Goal: Task Accomplishment & Management: Use online tool/utility

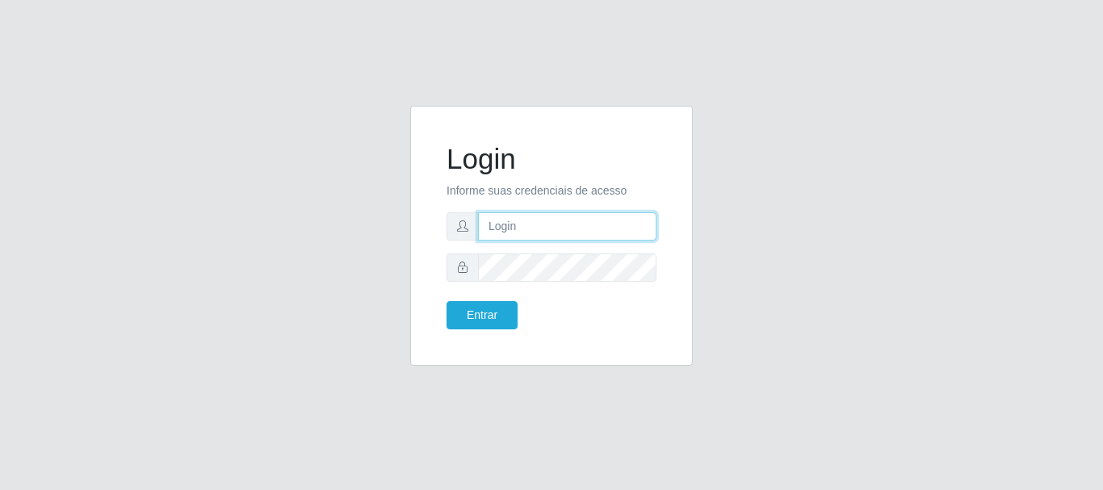
click at [590, 229] on input "text" at bounding box center [567, 226] width 178 height 28
type input "[EMAIL_ADDRESS][DOMAIN_NAME]"
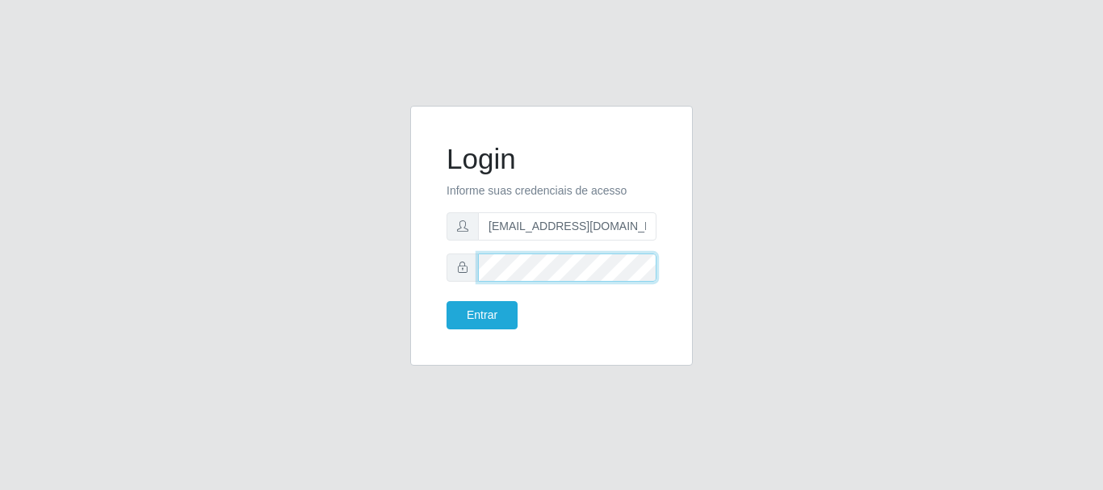
click at [447, 301] on button "Entrar" at bounding box center [482, 315] width 71 height 28
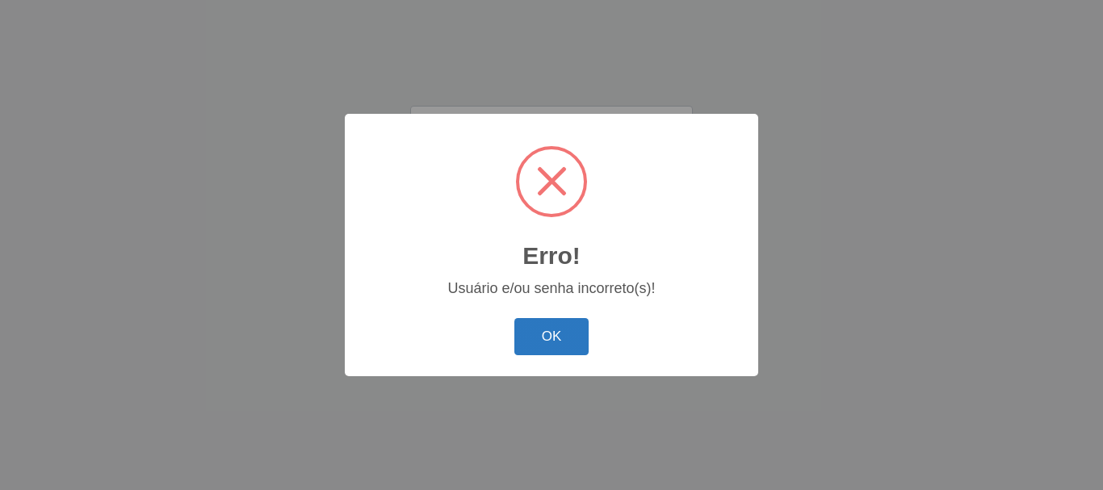
click at [566, 342] on button "OK" at bounding box center [551, 337] width 75 height 38
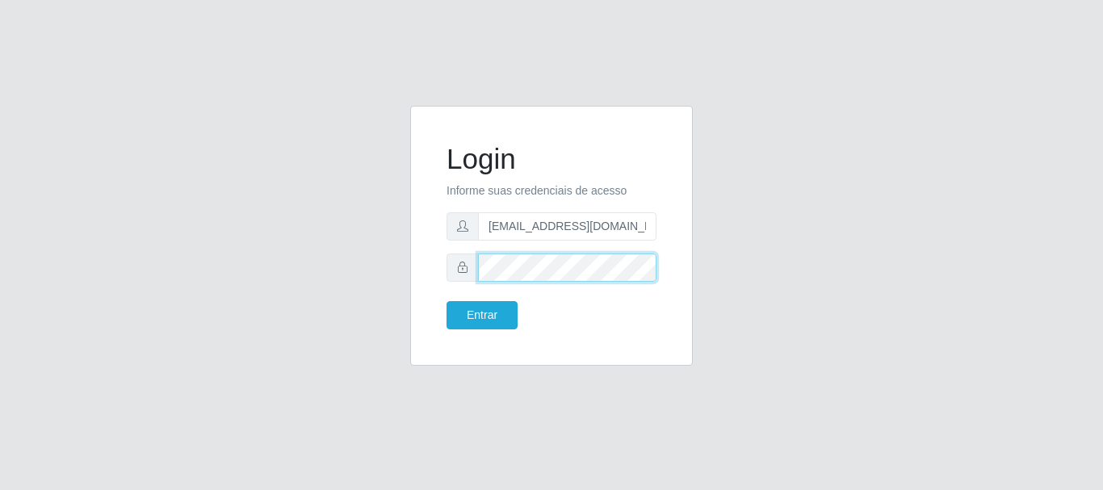
click at [447, 301] on button "Entrar" at bounding box center [482, 315] width 71 height 28
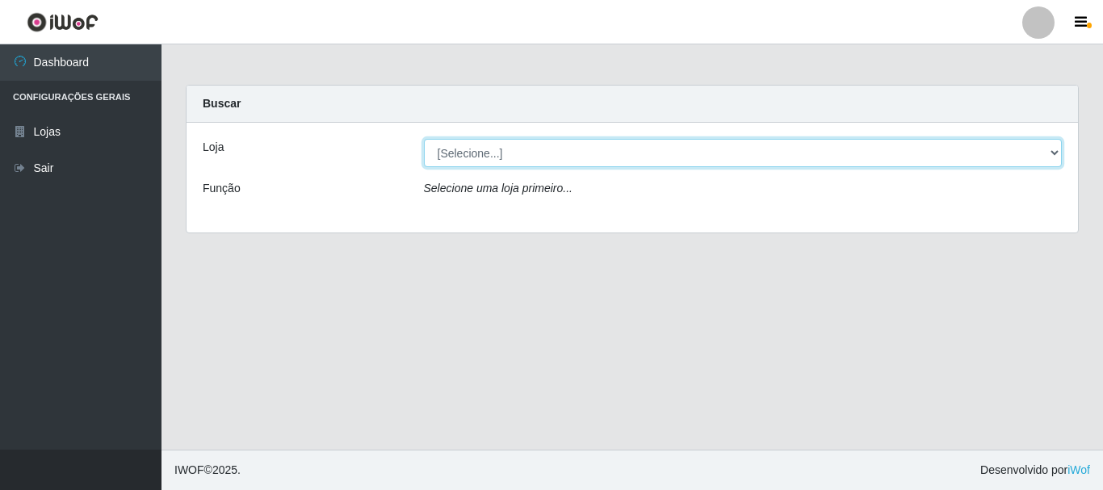
click at [547, 155] on select "[Selecione...] Queiroz Atacadão - [GEOGRAPHIC_DATA]" at bounding box center [743, 153] width 639 height 28
select select "464"
click at [424, 139] on select "[Selecione...] Queiroz Atacadão - [GEOGRAPHIC_DATA]" at bounding box center [743, 153] width 639 height 28
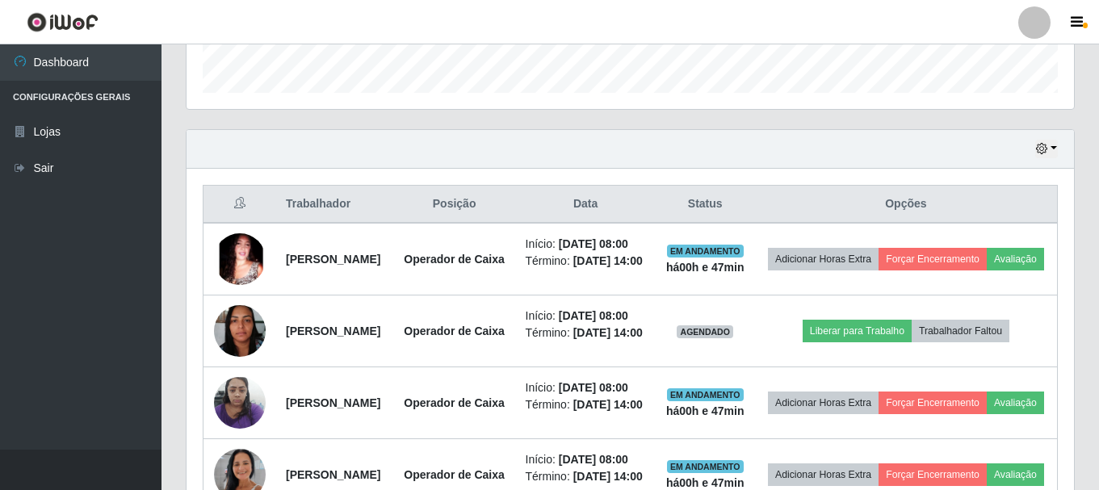
scroll to position [646, 0]
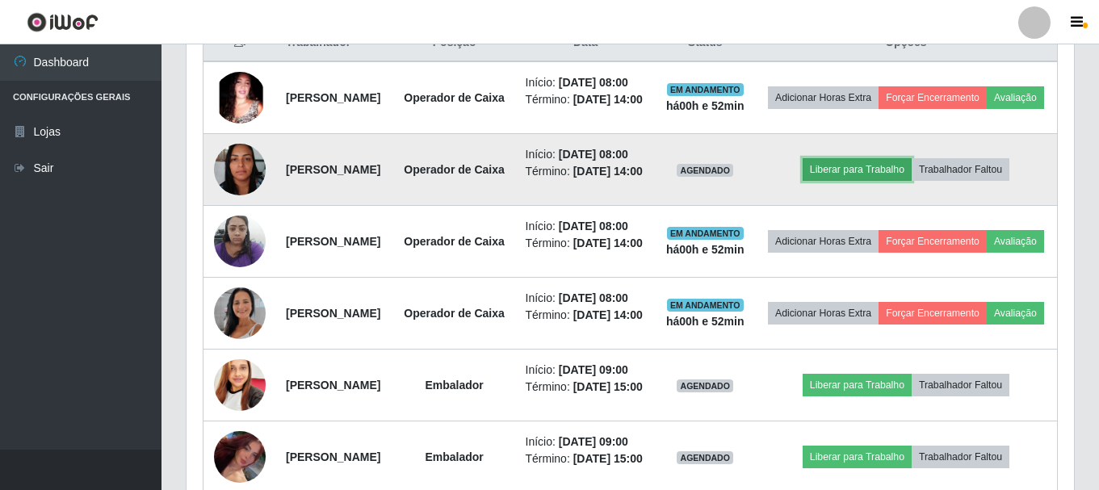
click at [904, 181] on button "Liberar para Trabalho" at bounding box center [857, 169] width 109 height 23
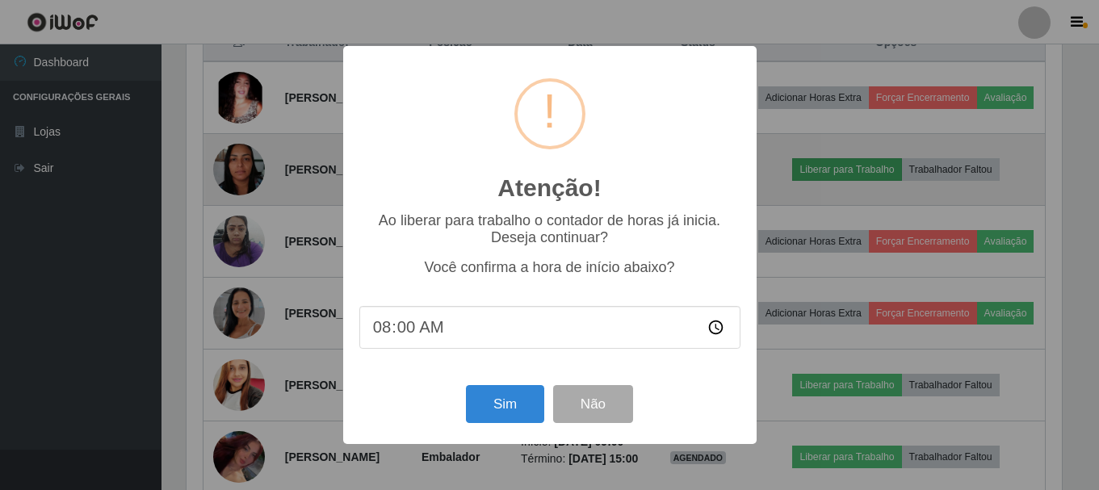
scroll to position [335, 879]
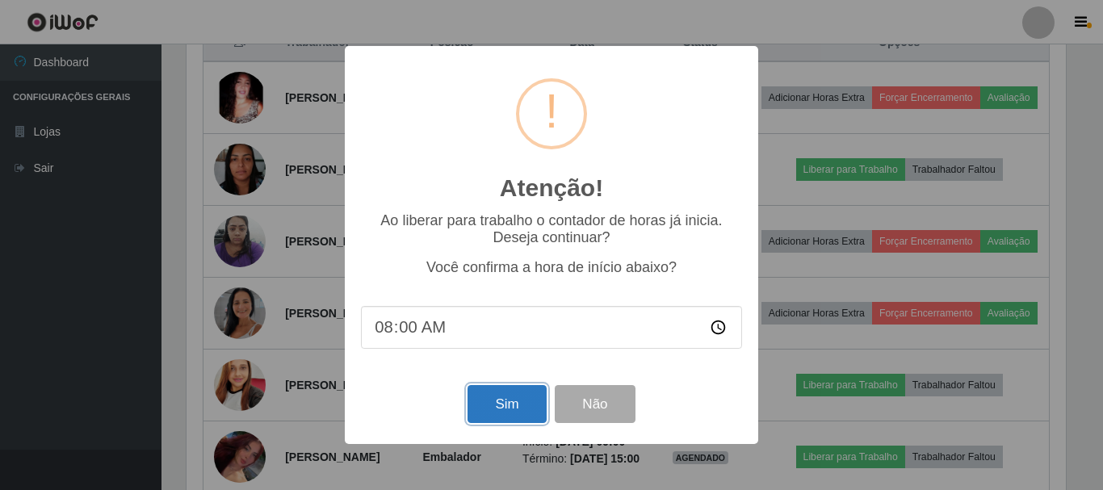
click at [509, 401] on button "Sim" at bounding box center [507, 404] width 78 height 38
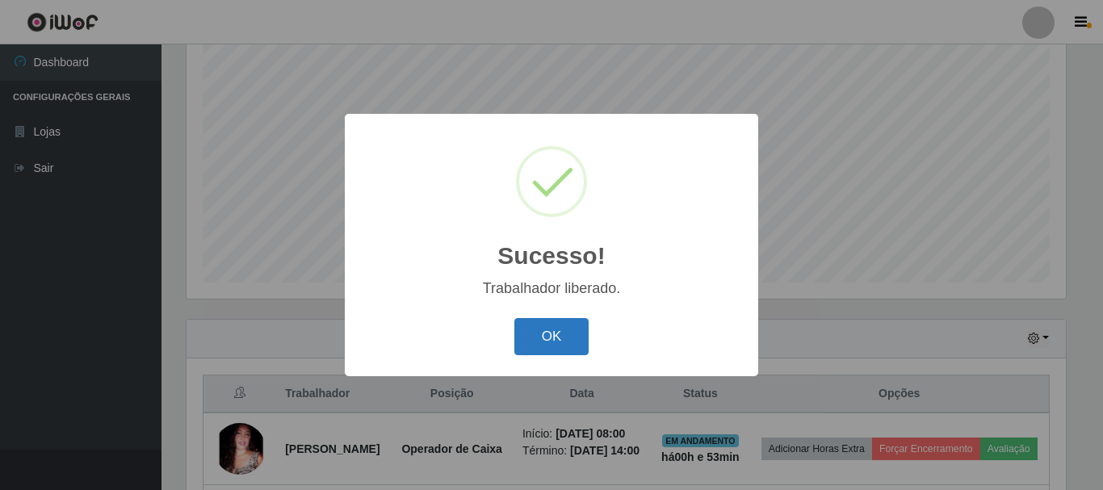
click at [564, 339] on button "OK" at bounding box center [551, 337] width 75 height 38
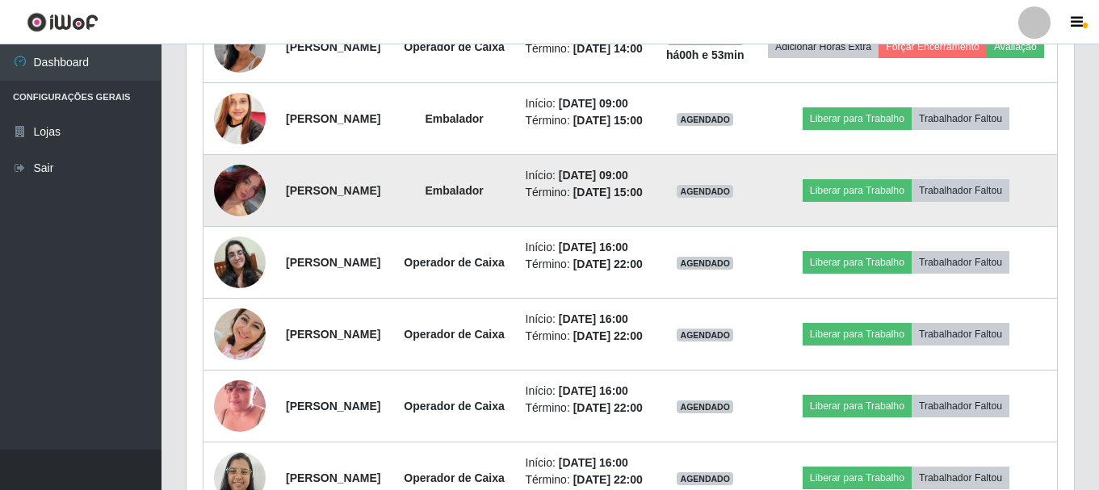
scroll to position [941, 0]
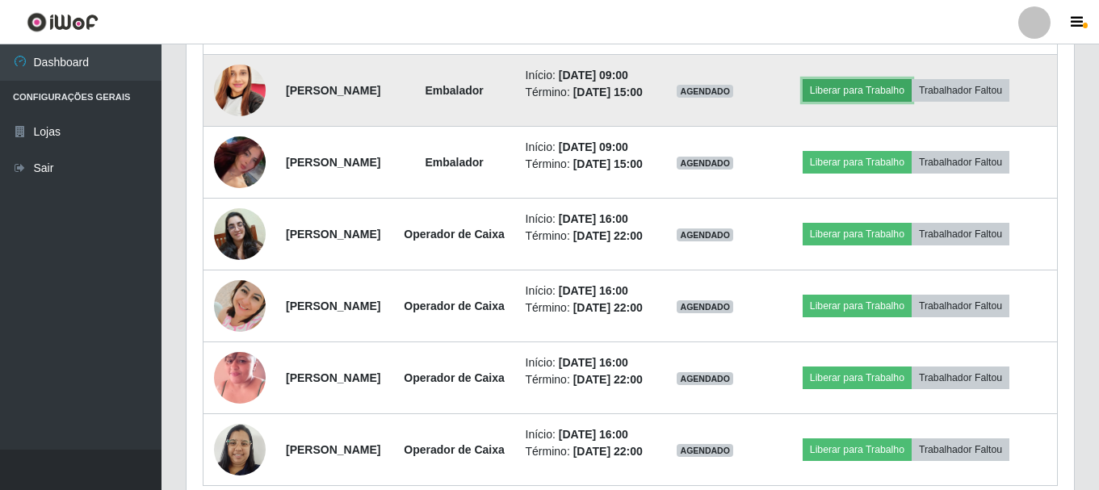
click at [909, 102] on button "Liberar para Trabalho" at bounding box center [857, 90] width 109 height 23
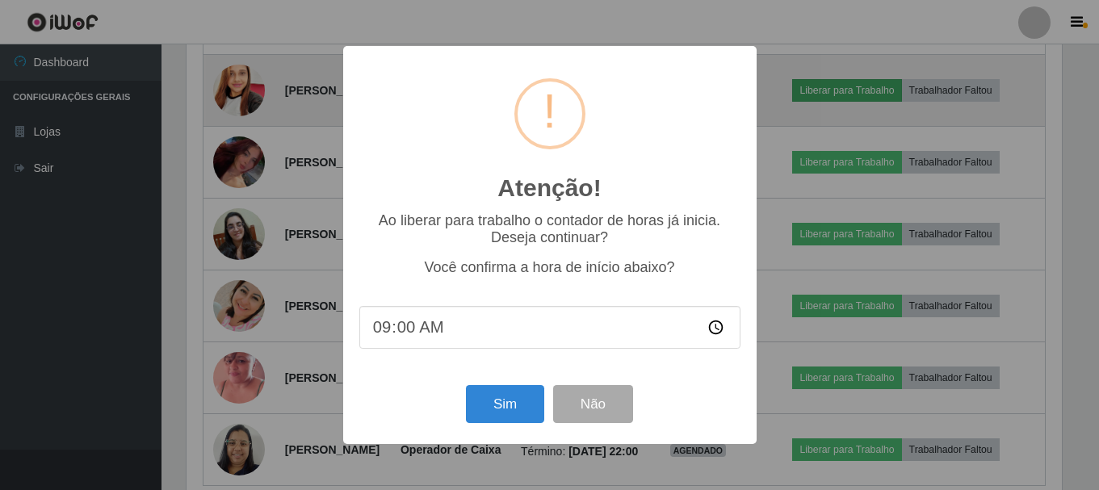
scroll to position [335, 879]
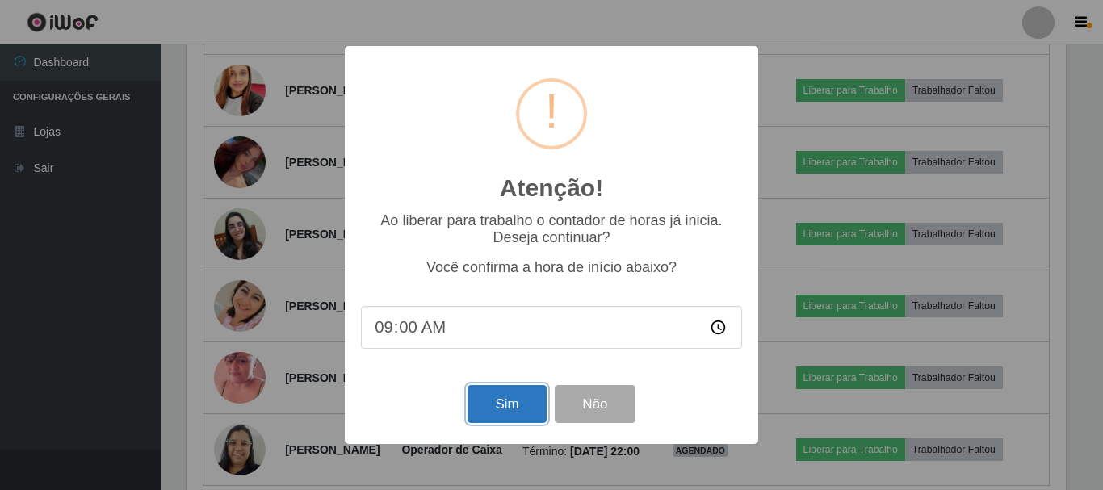
click at [526, 413] on button "Sim" at bounding box center [507, 404] width 78 height 38
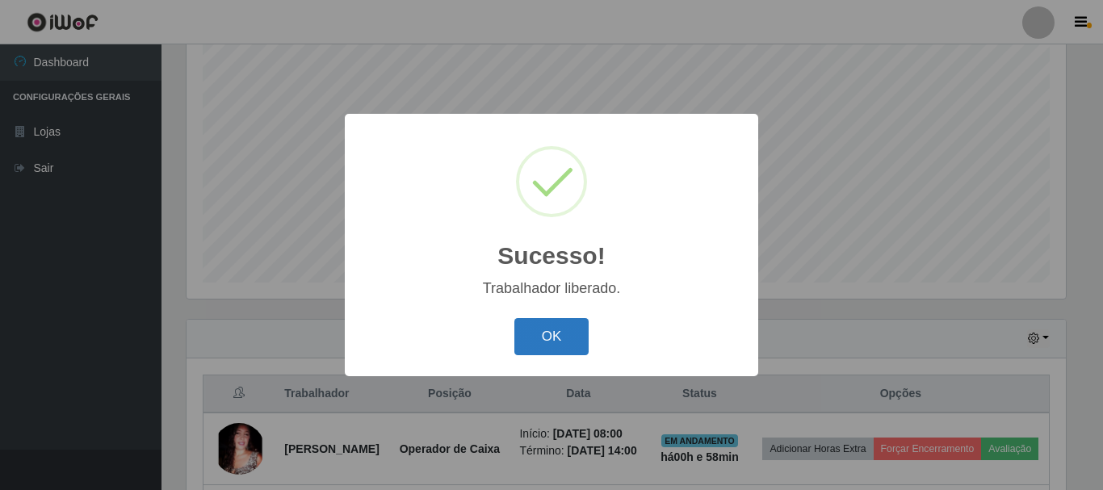
click at [577, 346] on button "OK" at bounding box center [551, 337] width 75 height 38
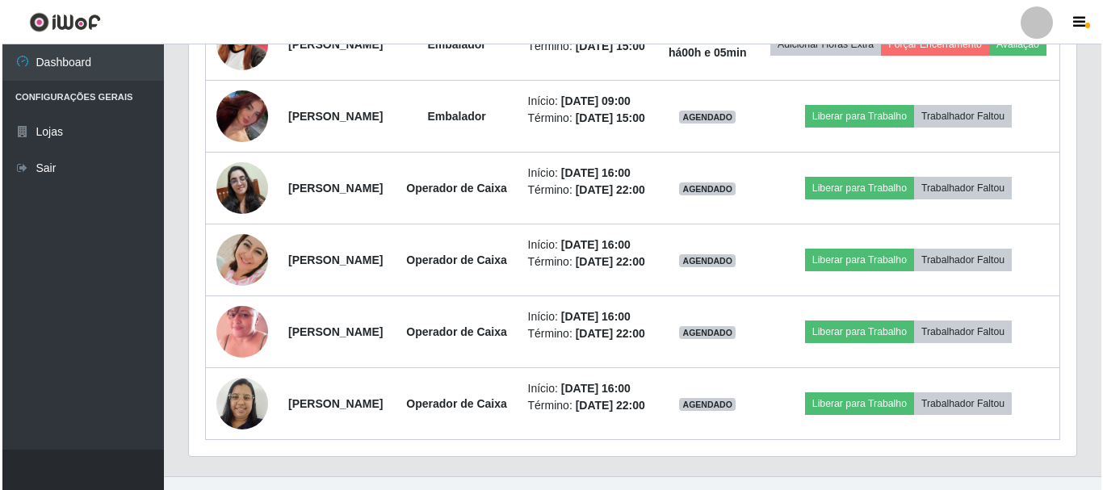
scroll to position [989, 0]
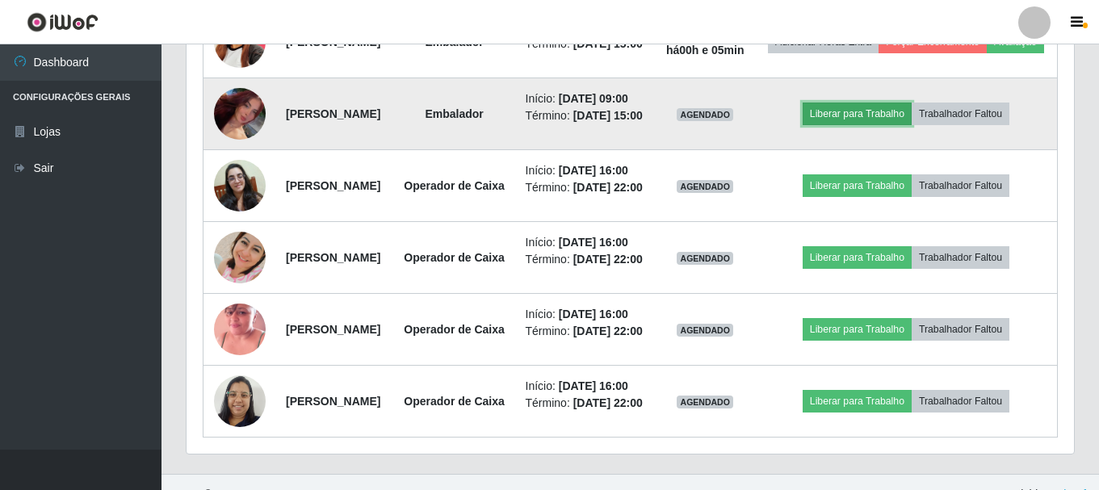
click at [907, 125] on button "Liberar para Trabalho" at bounding box center [857, 114] width 109 height 23
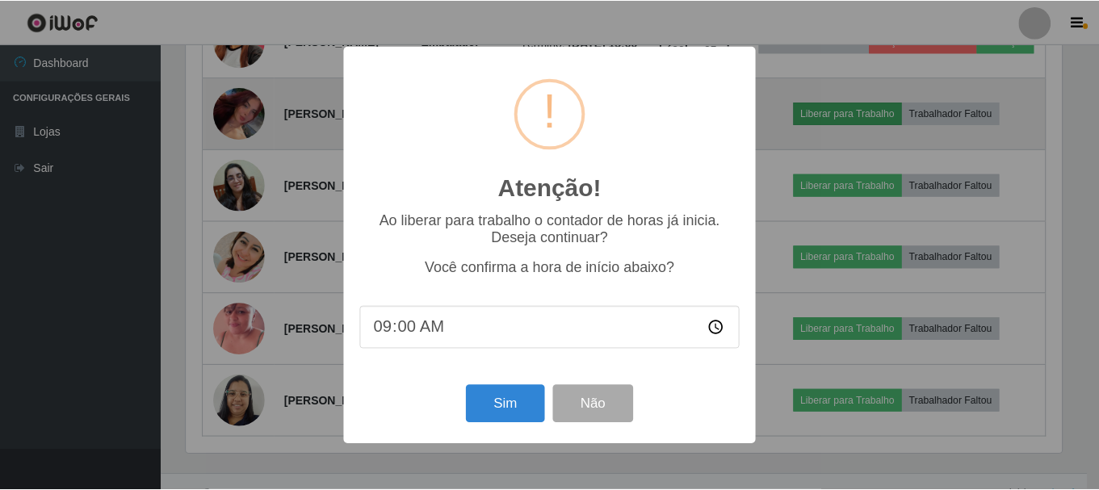
scroll to position [335, 879]
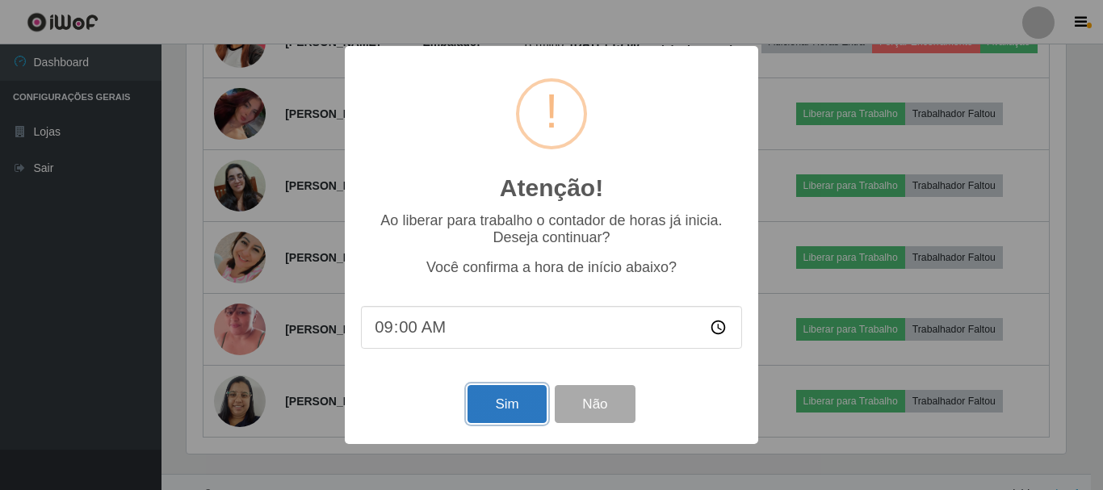
click at [499, 413] on button "Sim" at bounding box center [507, 404] width 78 height 38
